Goal: Find specific page/section: Find specific page/section

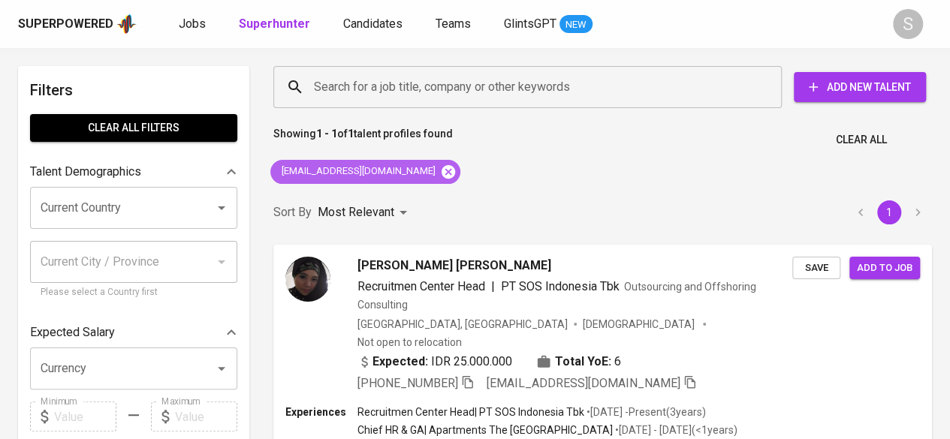
click at [440, 174] on icon at bounding box center [448, 172] width 17 height 17
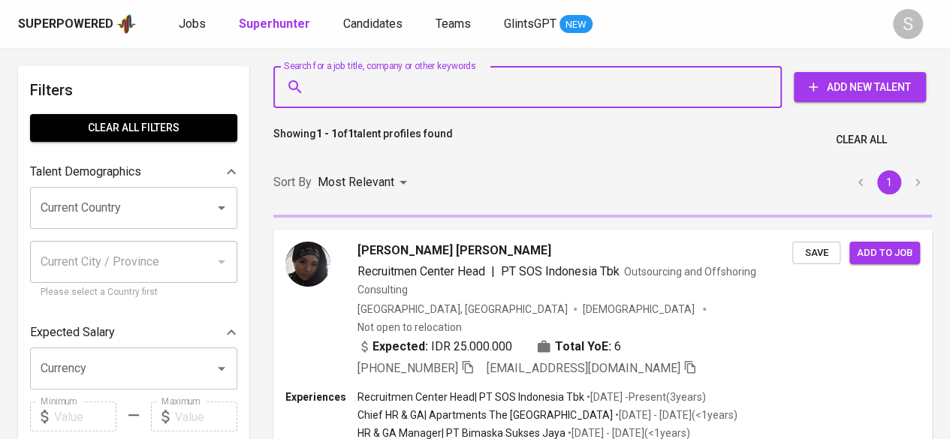
click at [384, 97] on input "Search for a job title, company or other keywords" at bounding box center [531, 87] width 442 height 29
paste input "[PERSON_NAME]"
type input "[PERSON_NAME]"
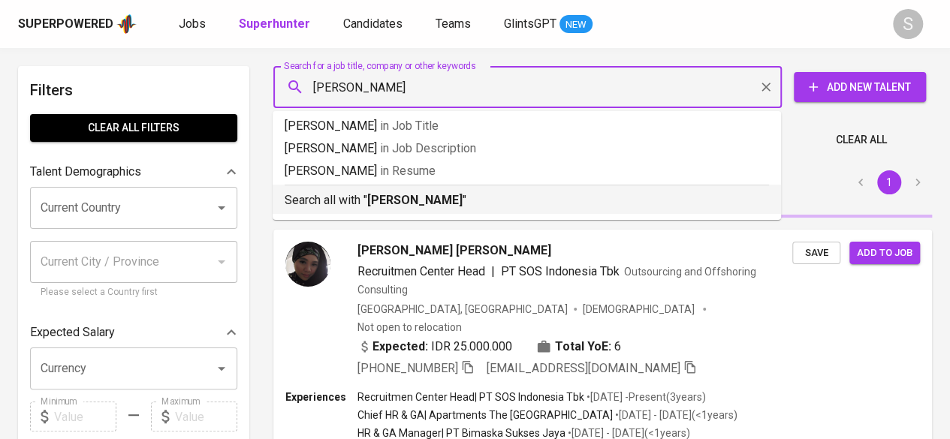
click at [401, 199] on b "[PERSON_NAME]" at bounding box center [414, 200] width 95 height 14
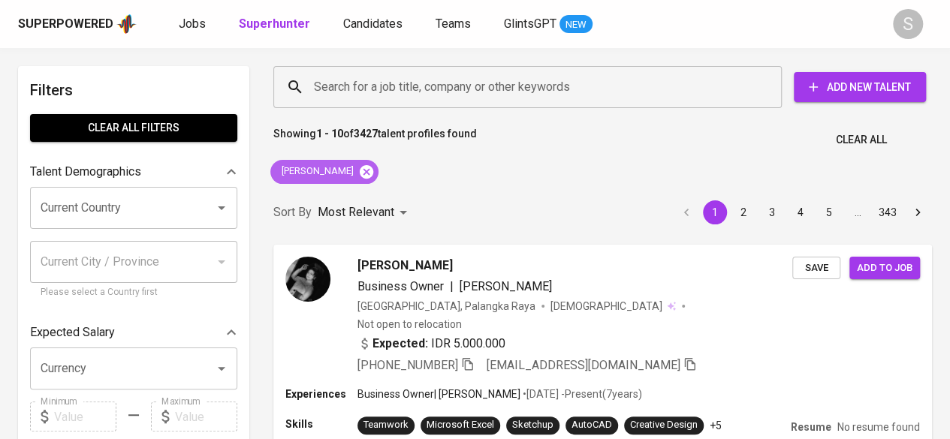
click at [373, 176] on icon at bounding box center [367, 171] width 14 height 14
click at [409, 199] on div "Most Relevant" at bounding box center [365, 213] width 95 height 28
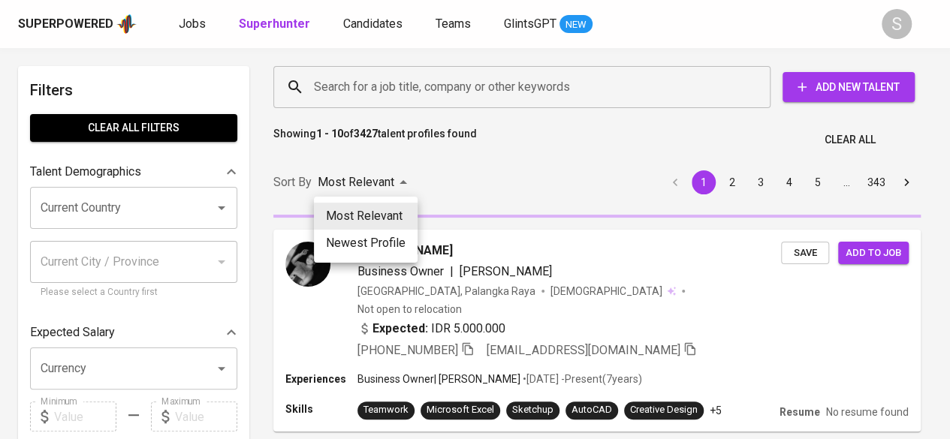
click at [394, 85] on div at bounding box center [475, 219] width 950 height 439
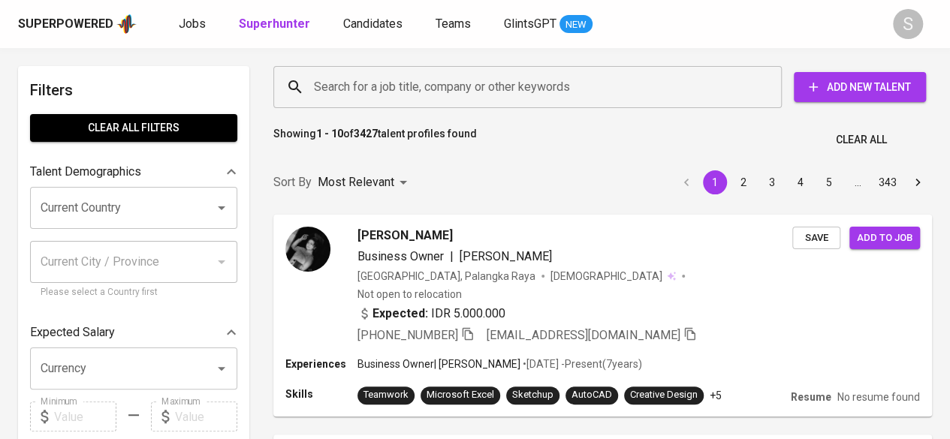
click at [371, 83] on div "Most Relevant Newest Profile" at bounding box center [475, 219] width 950 height 439
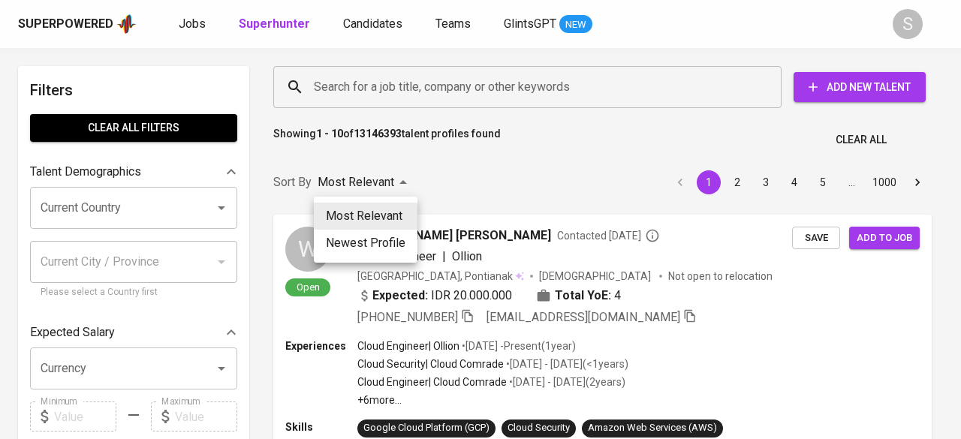
click at [466, 161] on div at bounding box center [480, 219] width 961 height 439
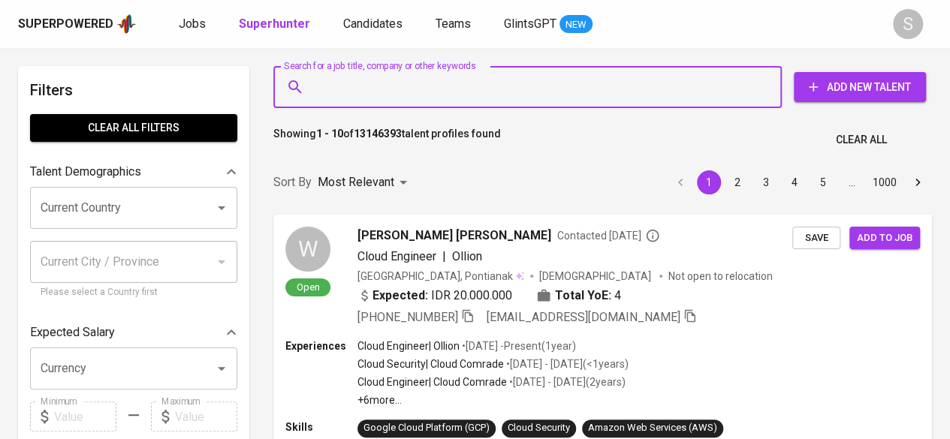
click at [431, 83] on input "Search for a job title, company or other keywords" at bounding box center [531, 87] width 442 height 29
paste input "[PERSON_NAME]"
type input "[PERSON_NAME]"
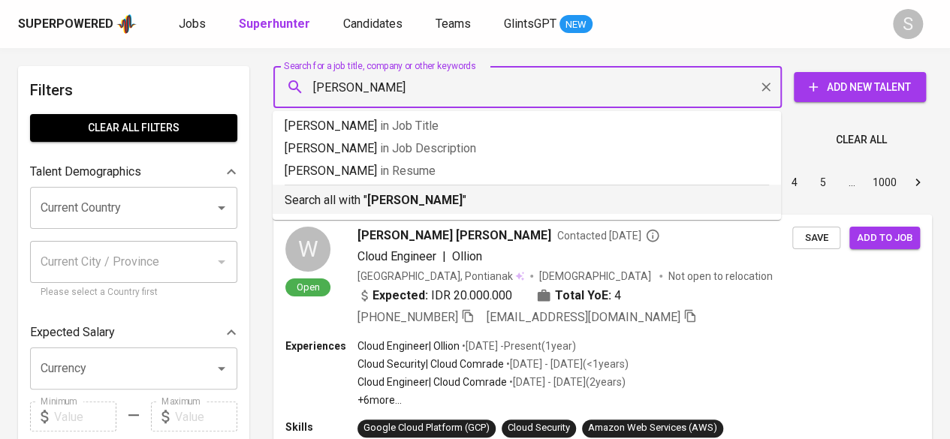
click at [510, 186] on div "Search all with " [PERSON_NAME] "" at bounding box center [527, 197] width 484 height 25
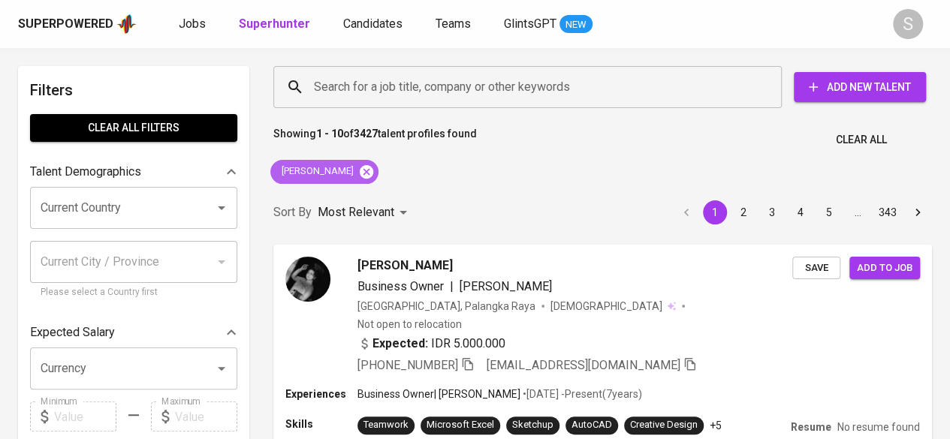
click at [373, 168] on icon at bounding box center [367, 171] width 14 height 14
